Goal: Obtain resource: Download file/media

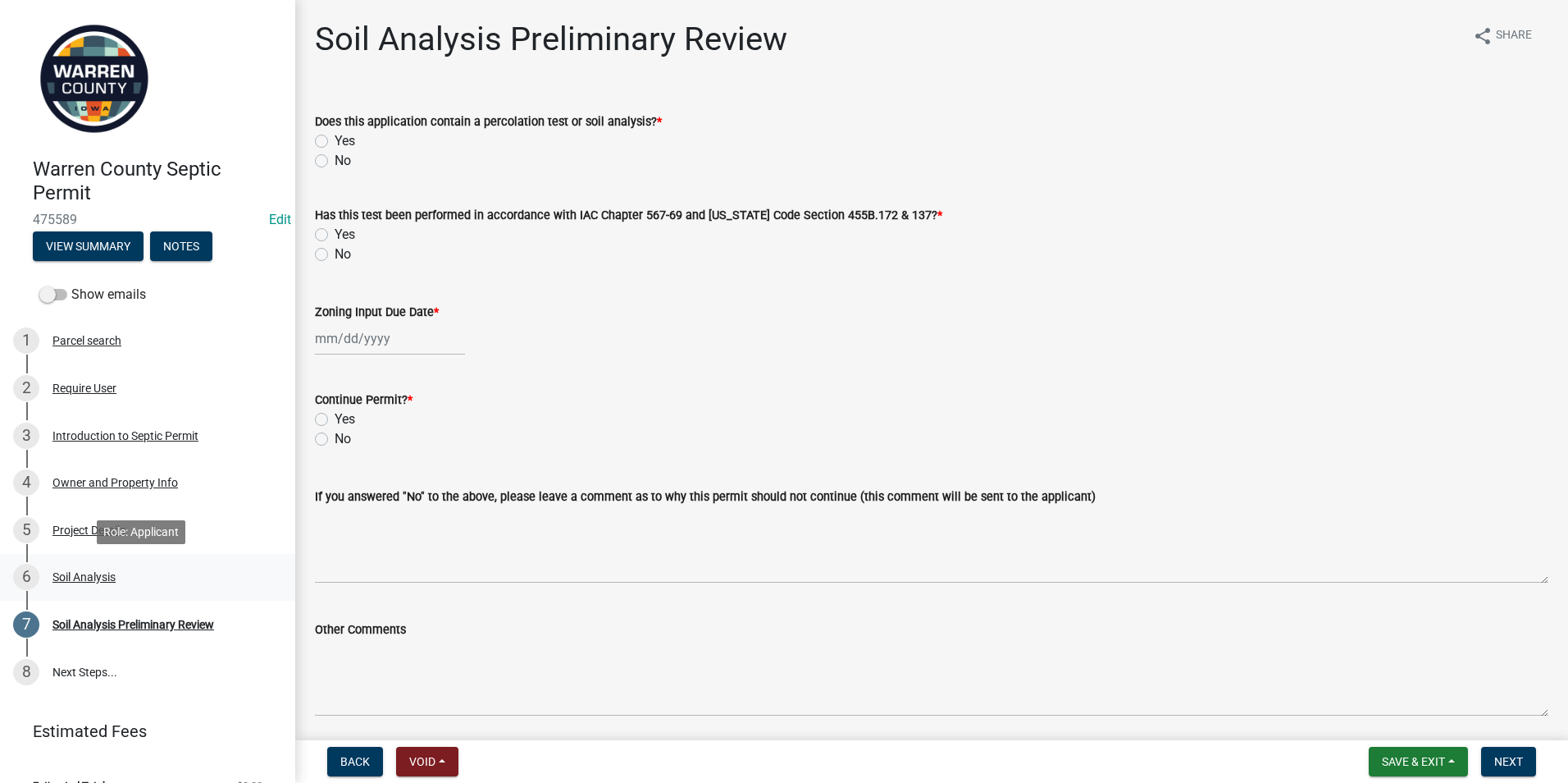
click at [81, 578] on div "Soil Analysis" at bounding box center [84, 576] width 63 height 11
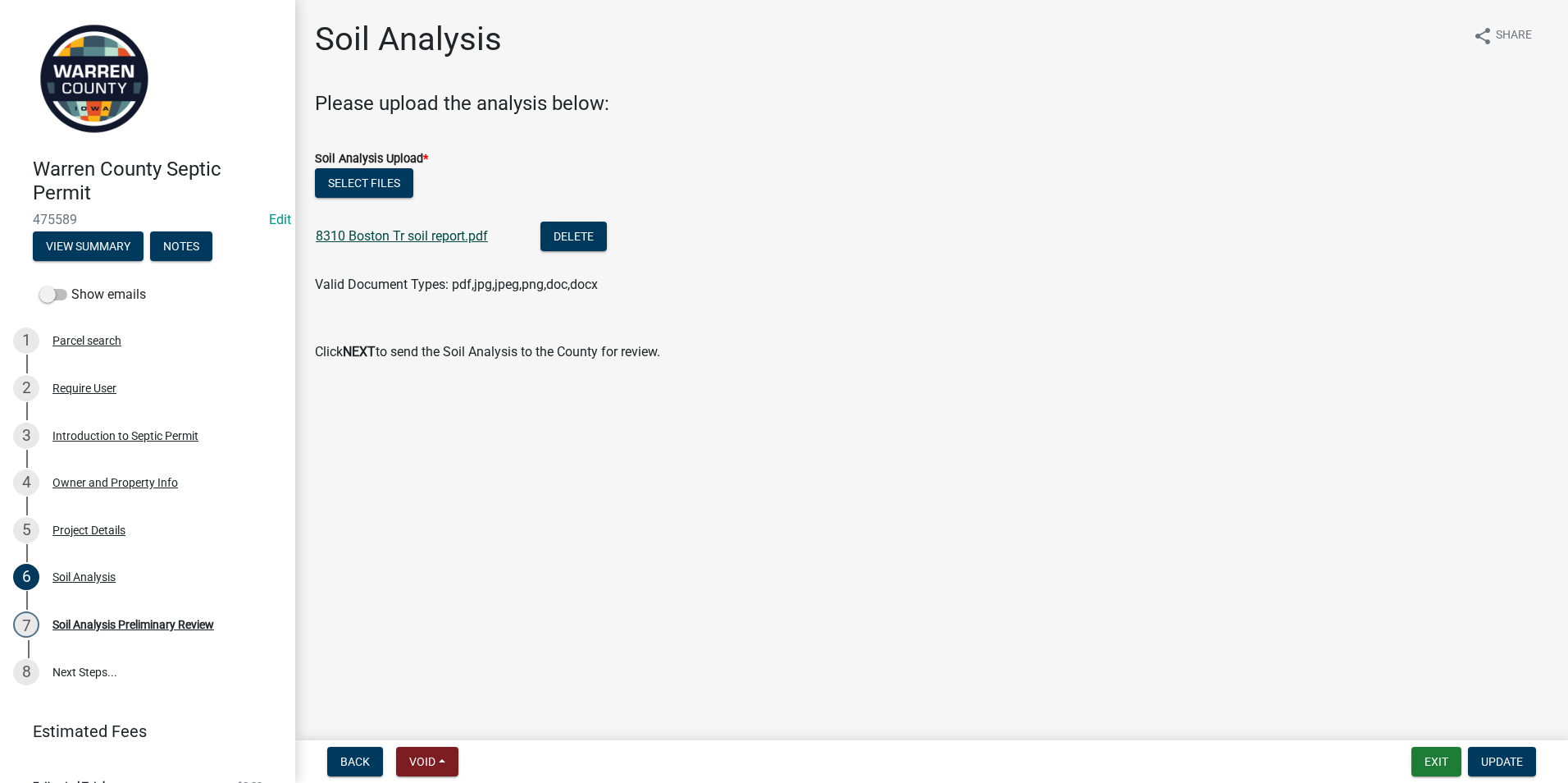
click at [434, 241] on link "8310 Boston Tr soil report.pdf" at bounding box center [401, 236] width 172 height 16
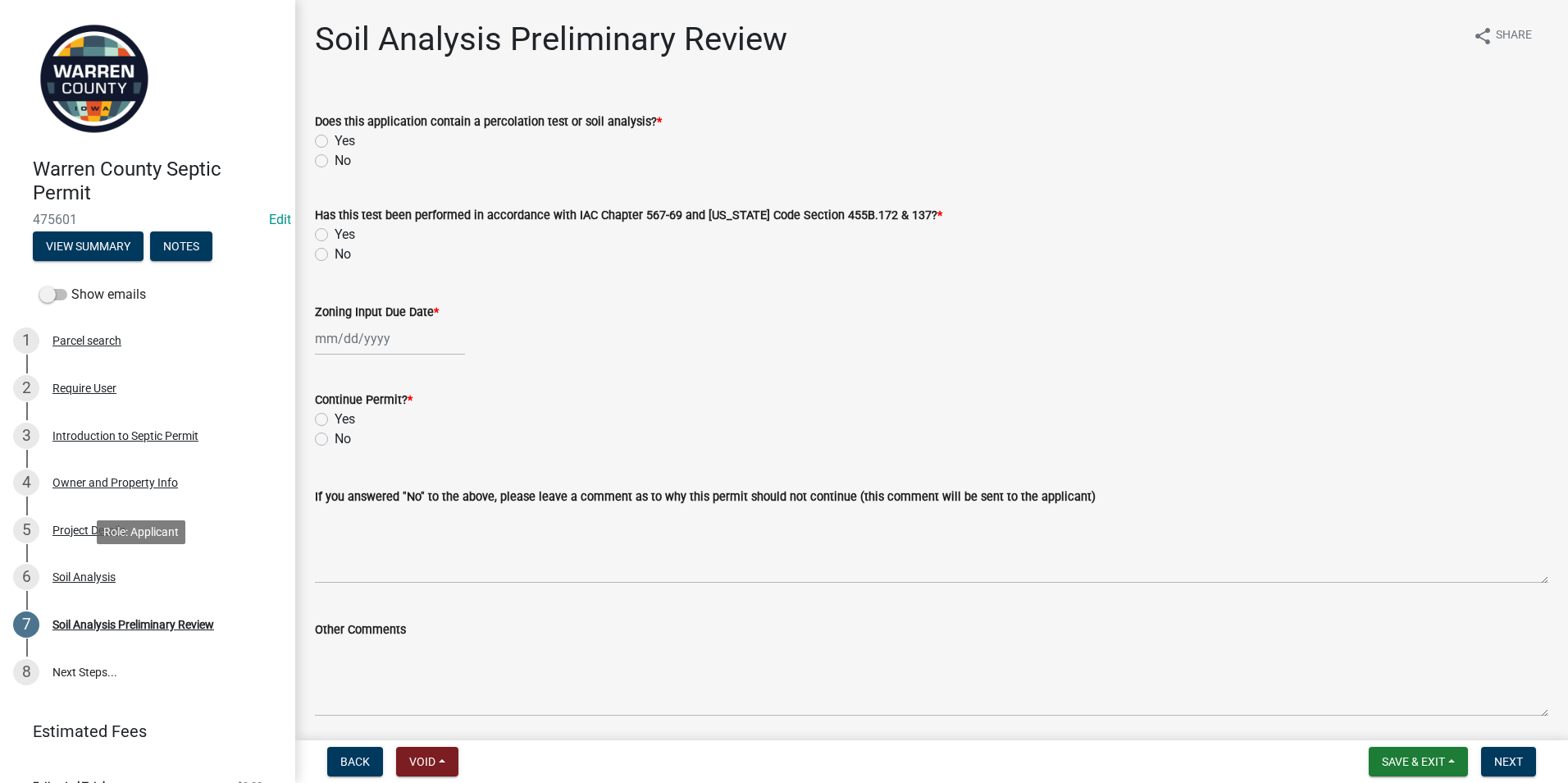
click at [107, 580] on div "Soil Analysis" at bounding box center [84, 576] width 63 height 11
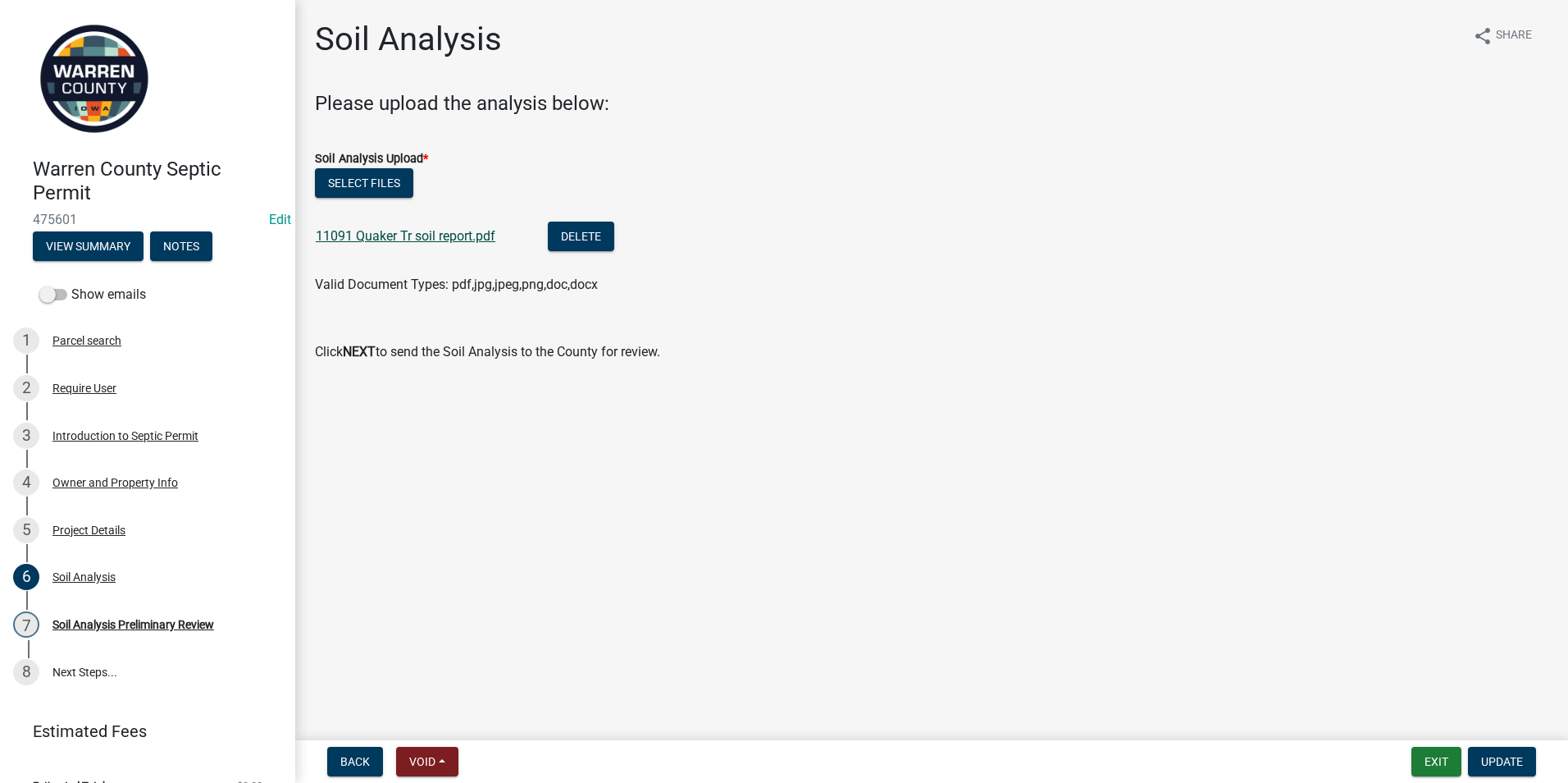
click at [361, 236] on link "11091 Quaker Tr soil report.pdf" at bounding box center [405, 236] width 180 height 16
